Goal: Go to known website: Access a specific website the user already knows

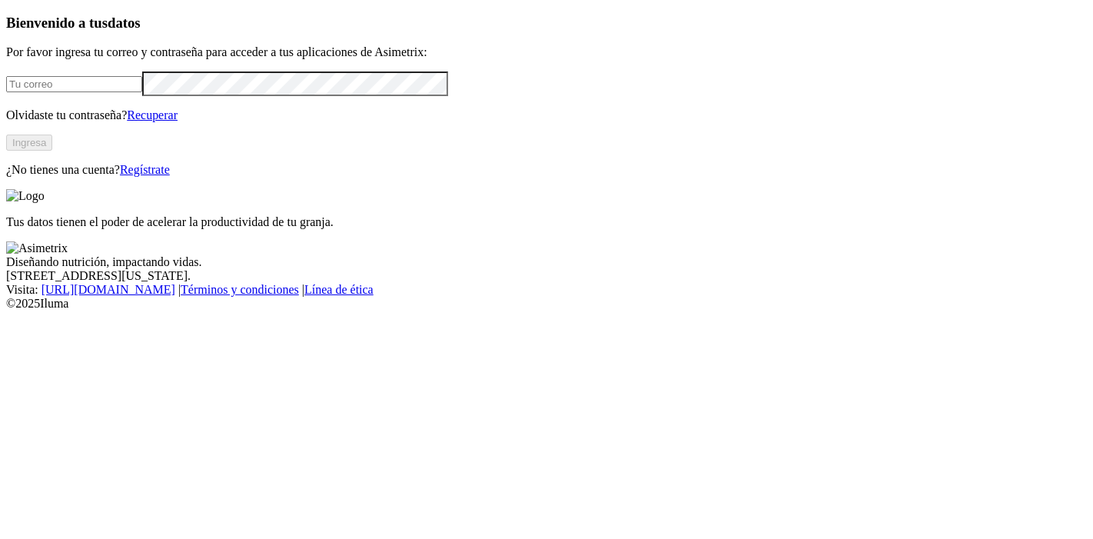
type input "[PERSON_NAME][EMAIL_ADDRESS][PERSON_NAME][DOMAIN_NAME]"
click at [52, 151] on button "Ingresa" at bounding box center [29, 143] width 46 height 16
